Goal: Transaction & Acquisition: Purchase product/service

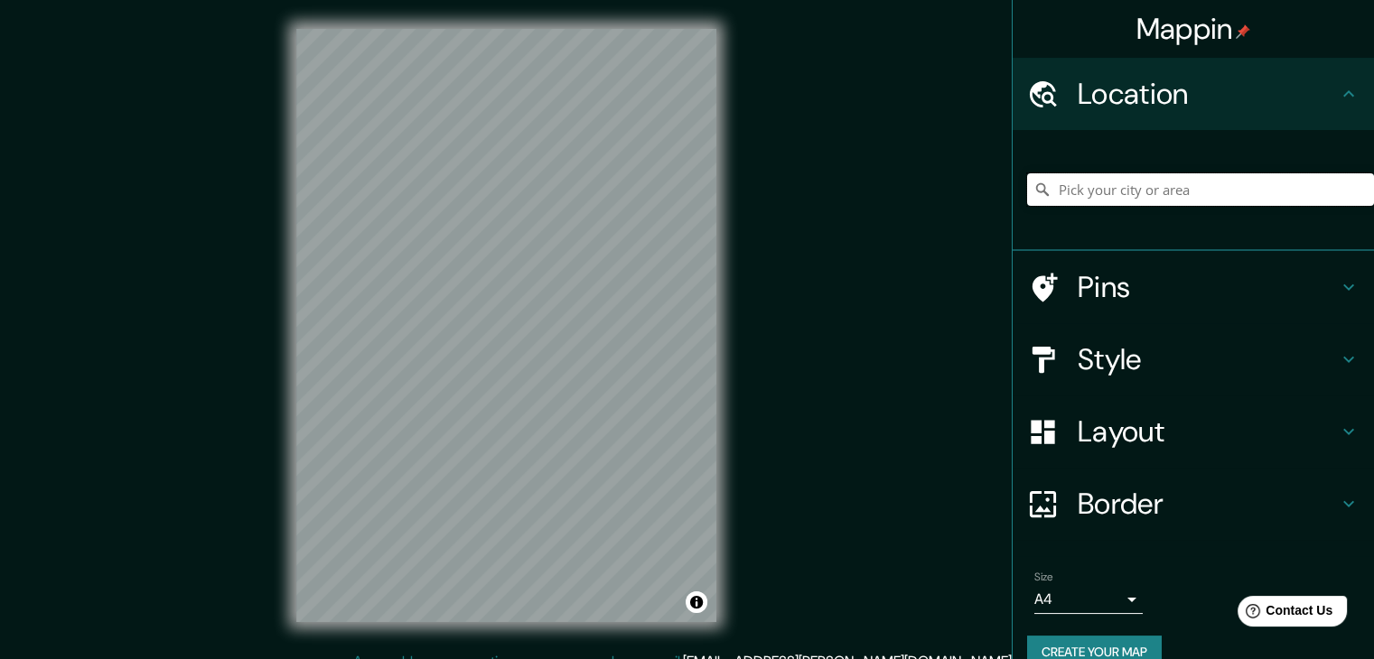
click at [1073, 189] on input "Pick your city or area" at bounding box center [1200, 189] width 347 height 33
type input "[GEOGRAPHIC_DATA], [GEOGRAPHIC_DATA], [GEOGRAPHIC_DATA]"
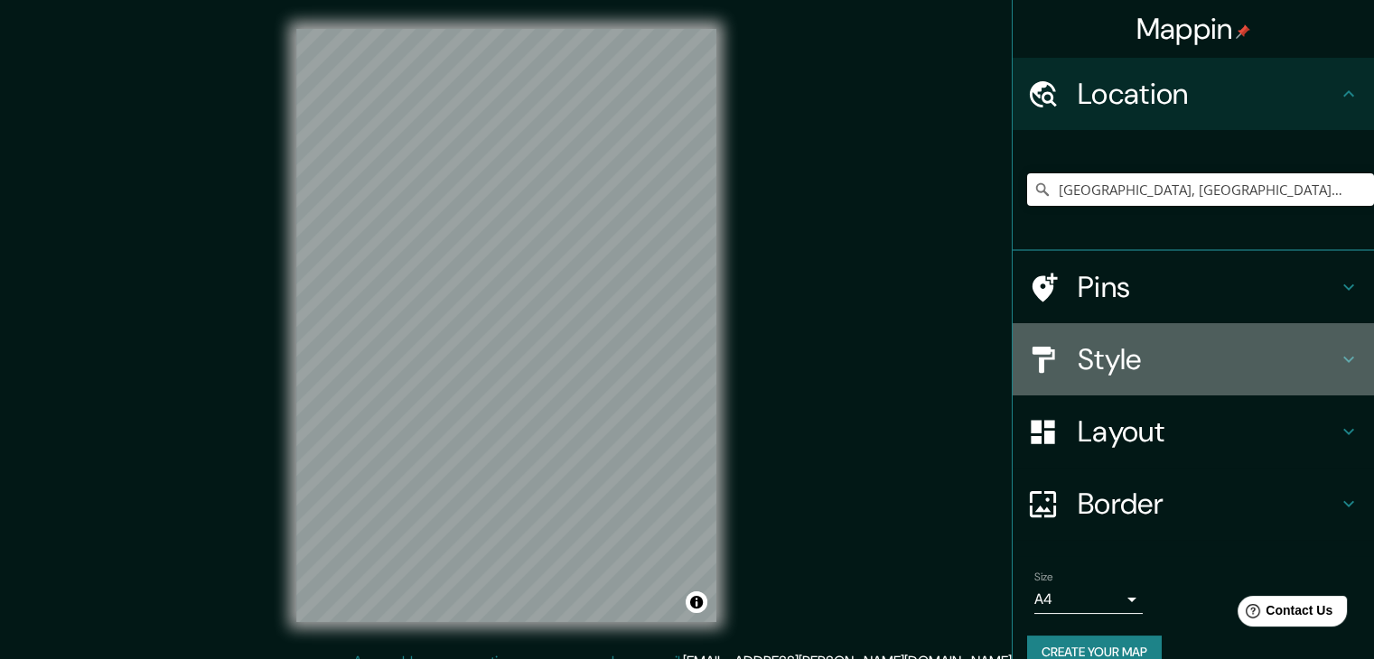
click at [1160, 366] on h4 "Style" at bounding box center [1207, 359] width 260 height 36
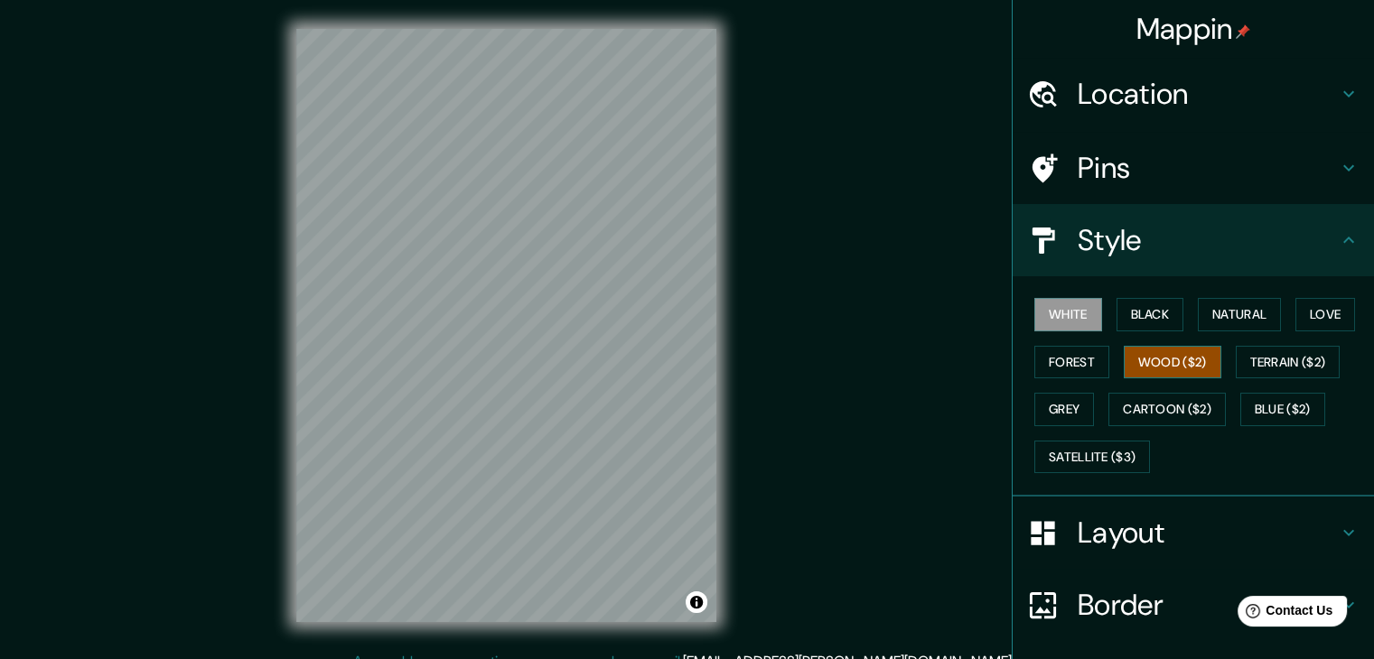
click at [1173, 359] on button "Wood ($2)" at bounding box center [1173, 362] width 98 height 33
click at [1160, 403] on button "Cartoon ($2)" at bounding box center [1166, 409] width 117 height 33
click at [1151, 349] on button "Wood ($2)" at bounding box center [1173, 362] width 98 height 33
click at [1295, 312] on button "Love" at bounding box center [1325, 314] width 60 height 33
click at [1156, 367] on button "Wood ($2)" at bounding box center [1173, 362] width 98 height 33
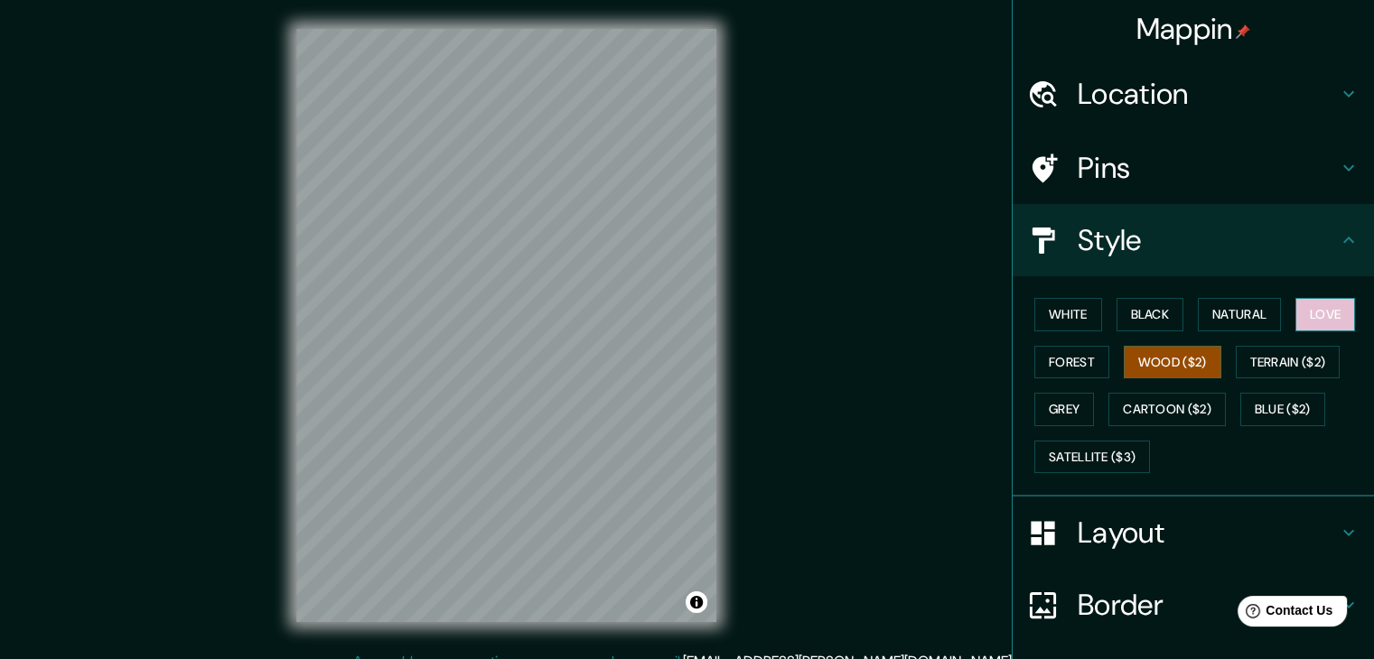
click at [1323, 314] on button "Love" at bounding box center [1325, 314] width 60 height 33
click at [1258, 312] on button "Natural" at bounding box center [1239, 314] width 83 height 33
click at [1319, 311] on button "Love" at bounding box center [1325, 314] width 60 height 33
click at [1251, 315] on button "Natural" at bounding box center [1239, 314] width 83 height 33
click at [1308, 315] on button "Love" at bounding box center [1325, 314] width 60 height 33
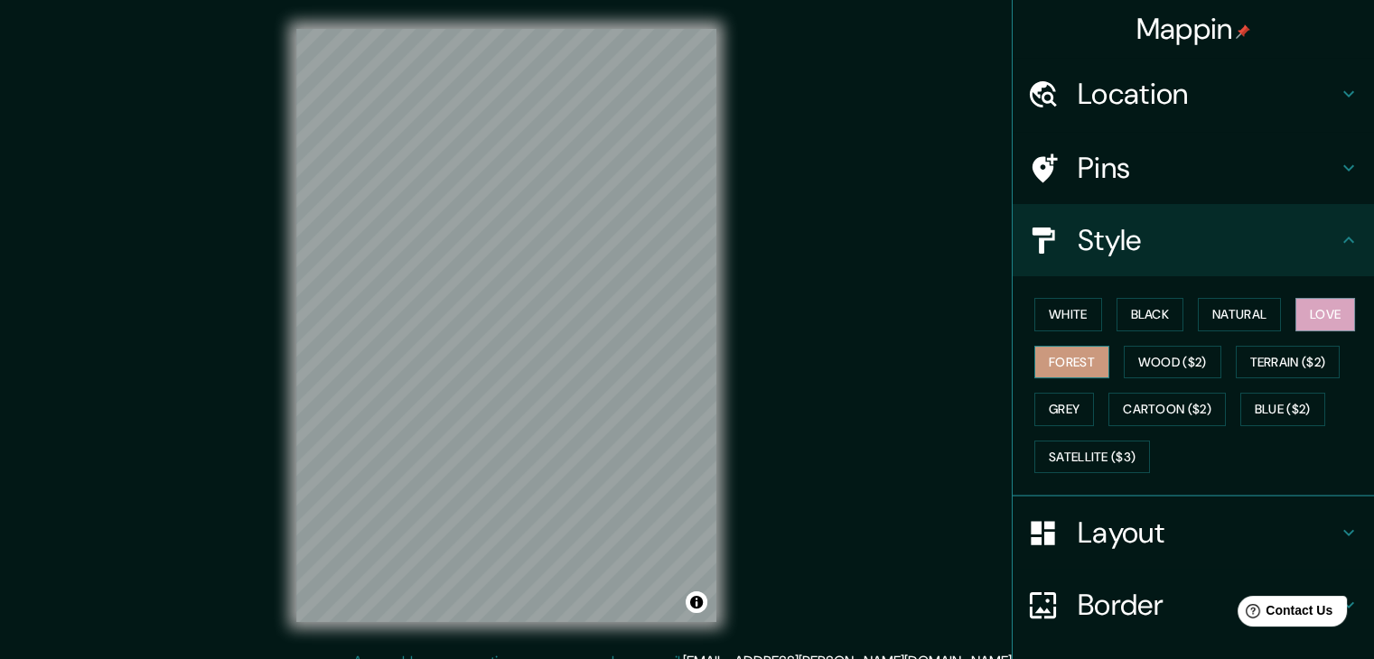
click at [1073, 359] on button "Forest" at bounding box center [1071, 362] width 75 height 33
click at [1143, 355] on button "Wood ($2)" at bounding box center [1173, 362] width 98 height 33
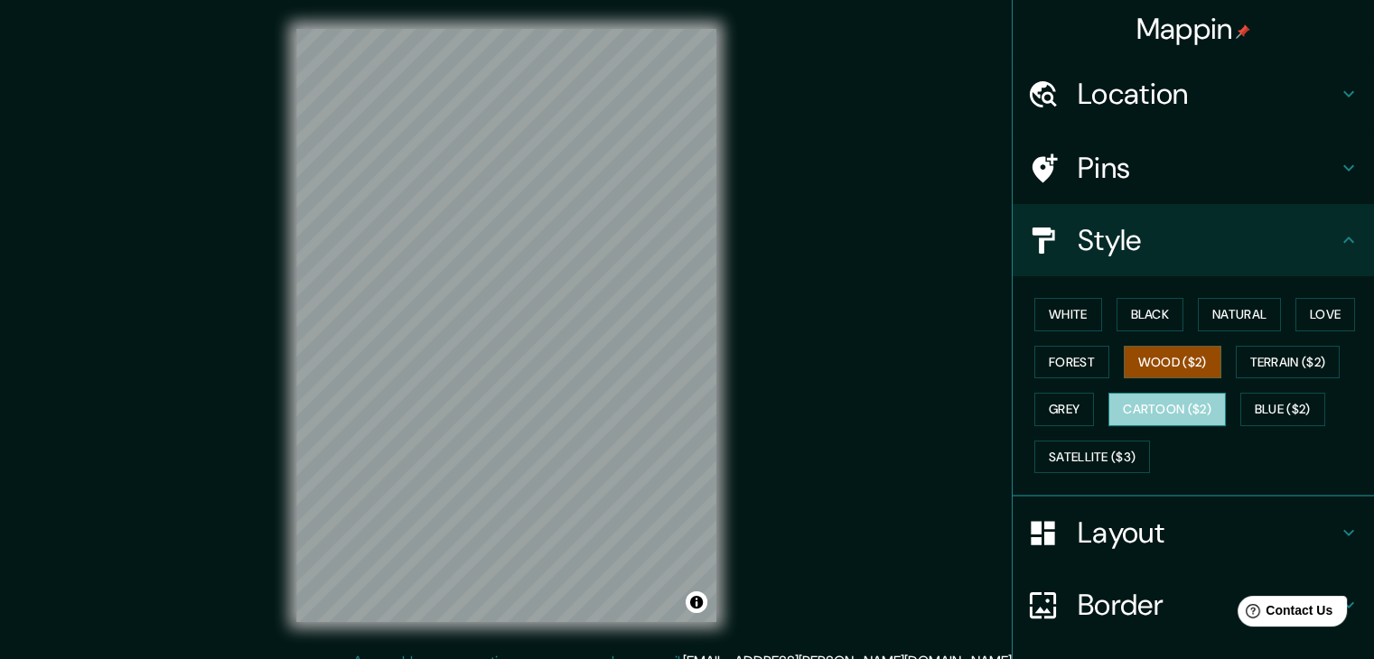
click at [1145, 398] on button "Cartoon ($2)" at bounding box center [1166, 409] width 117 height 33
click at [1160, 359] on button "Wood ($2)" at bounding box center [1173, 362] width 98 height 33
